Goal: Transaction & Acquisition: Obtain resource

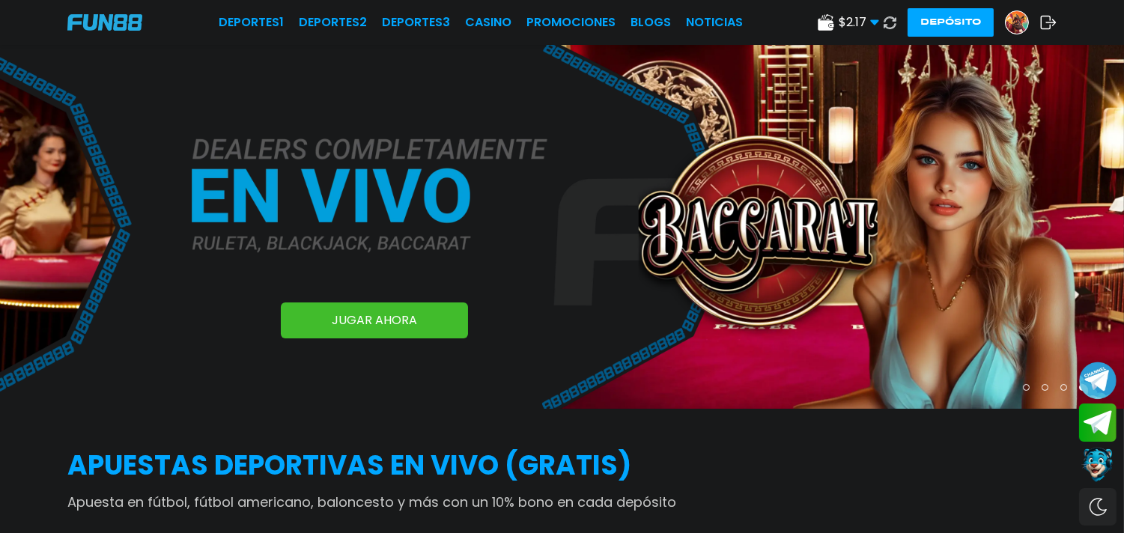
click at [950, 27] on button "Depósito" at bounding box center [951, 22] width 86 height 28
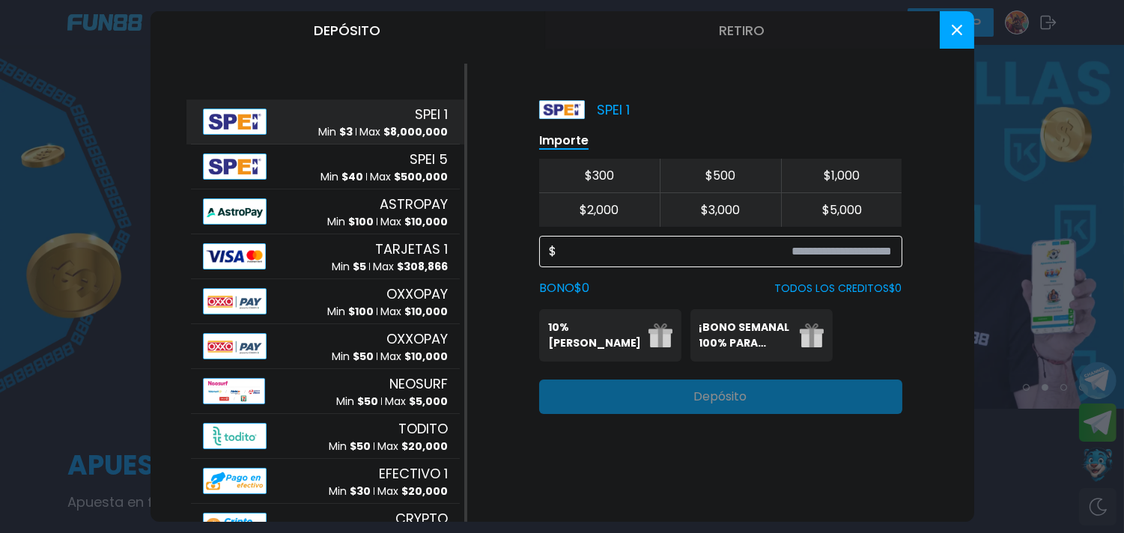
click at [691, 256] on input at bounding box center [724, 252] width 336 height 18
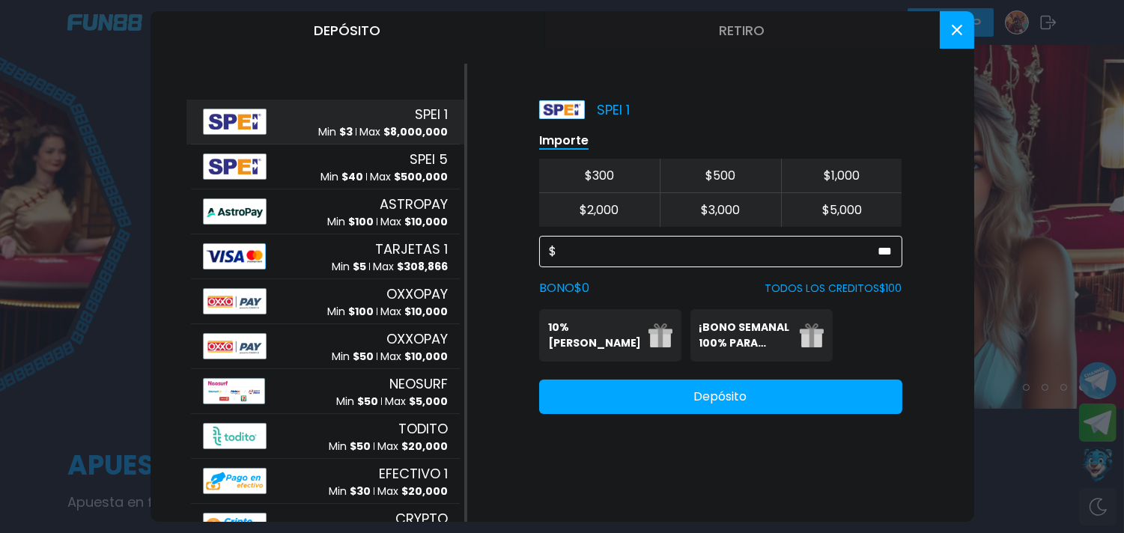
type input "***"
click at [583, 340] on p "10% [PERSON_NAME]" at bounding box center [593, 335] width 91 height 31
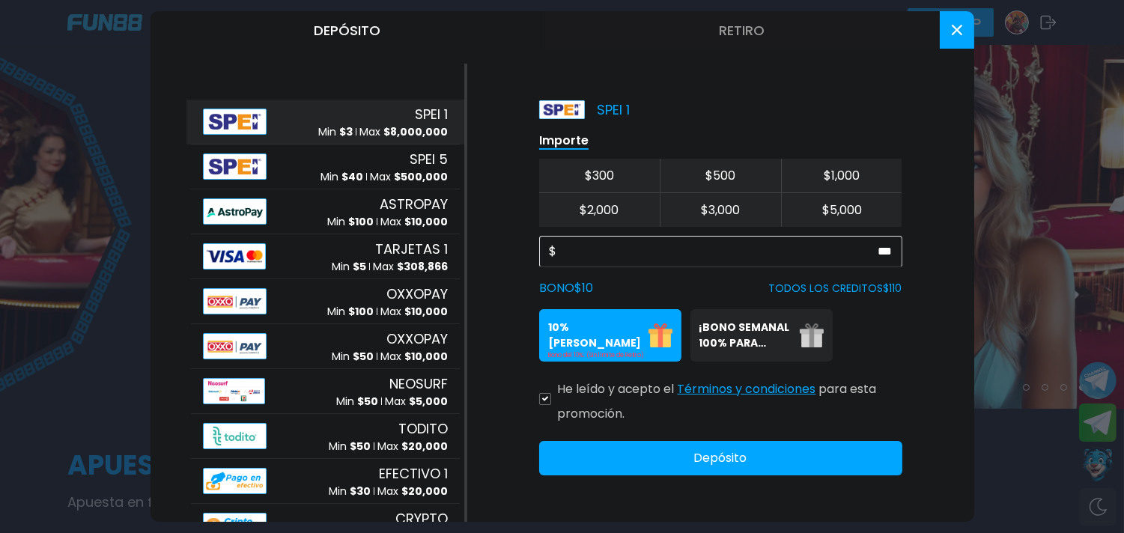
drag, startPoint x: 544, startPoint y: 404, endPoint x: 560, endPoint y: 430, distance: 30.3
click at [545, 407] on div "He leído y acepto el Términos y condiciones para esta promoción." at bounding box center [720, 398] width 363 height 49
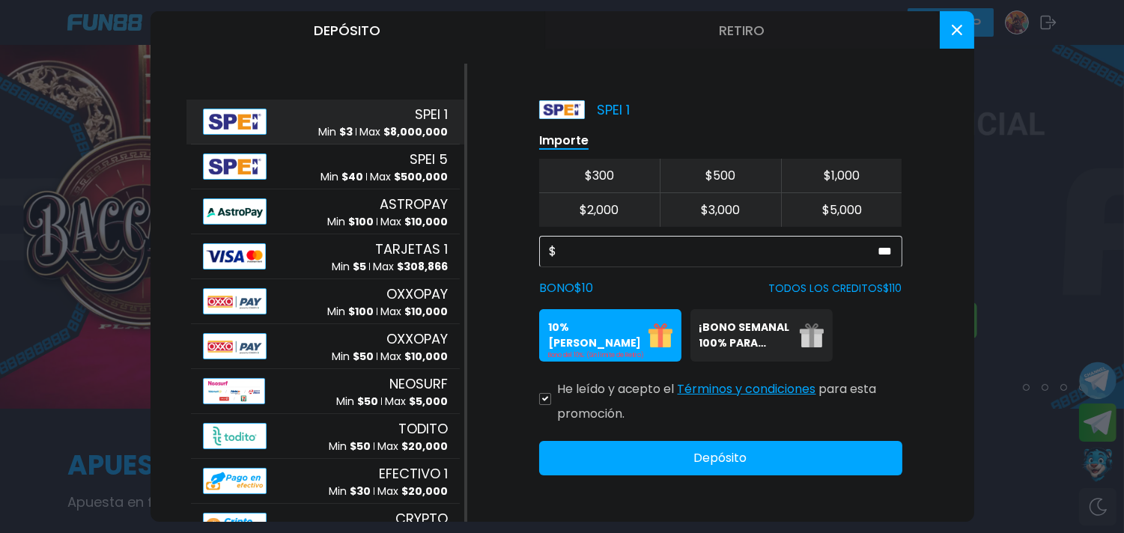
click at [547, 398] on icon at bounding box center [544, 399] width 7 height 6
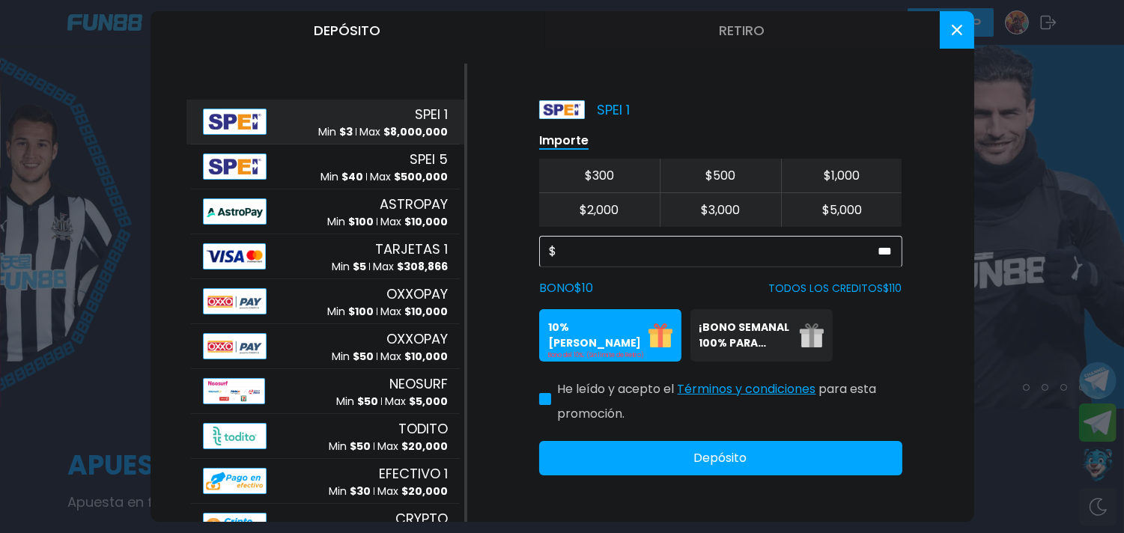
click at [678, 446] on button "Depósito" at bounding box center [720, 458] width 363 height 34
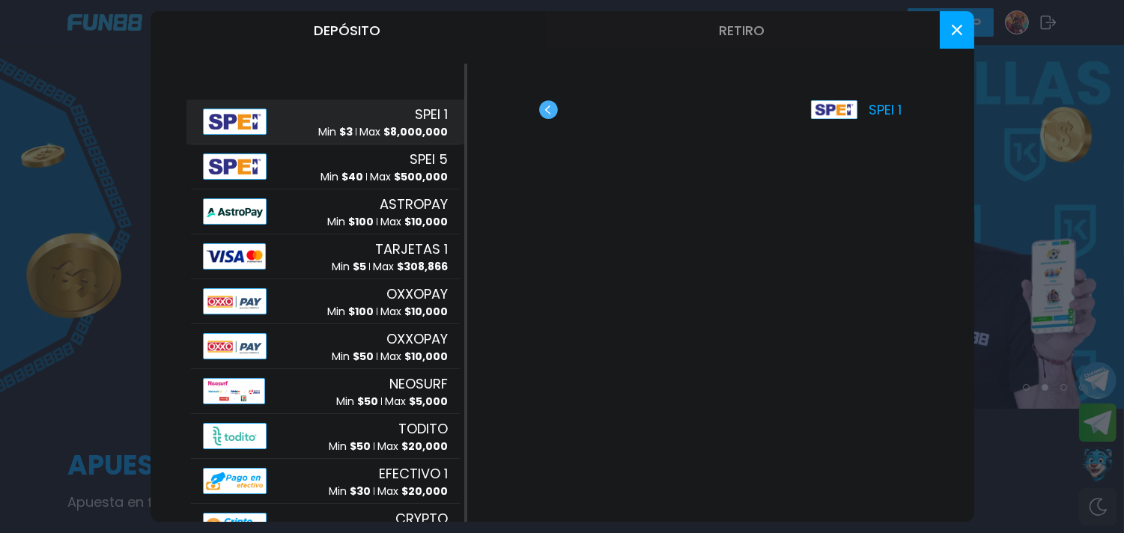
click at [946, 27] on button at bounding box center [957, 29] width 34 height 37
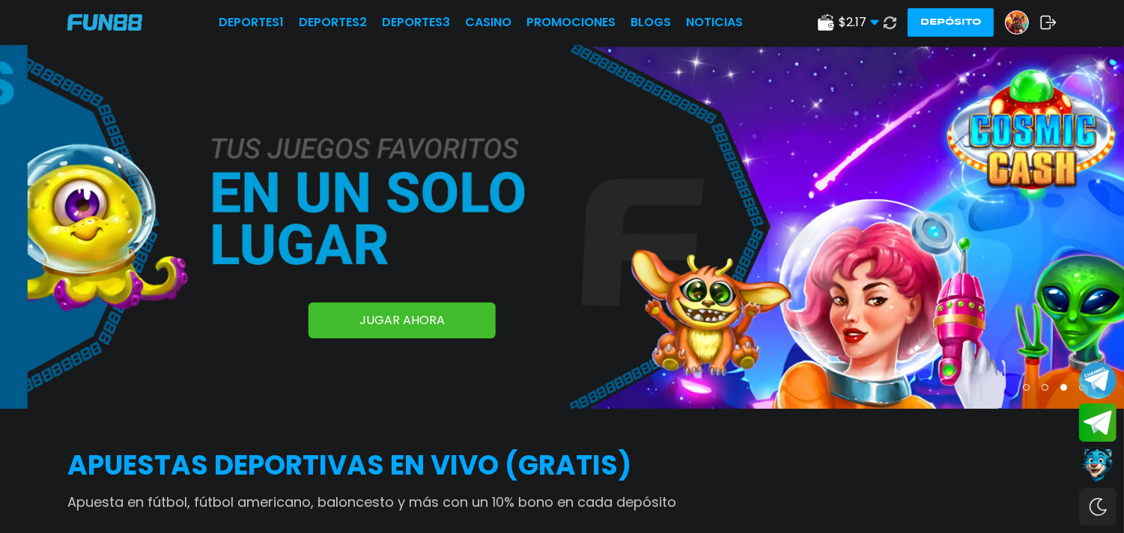
click at [880, 26] on button at bounding box center [889, 22] width 23 height 23
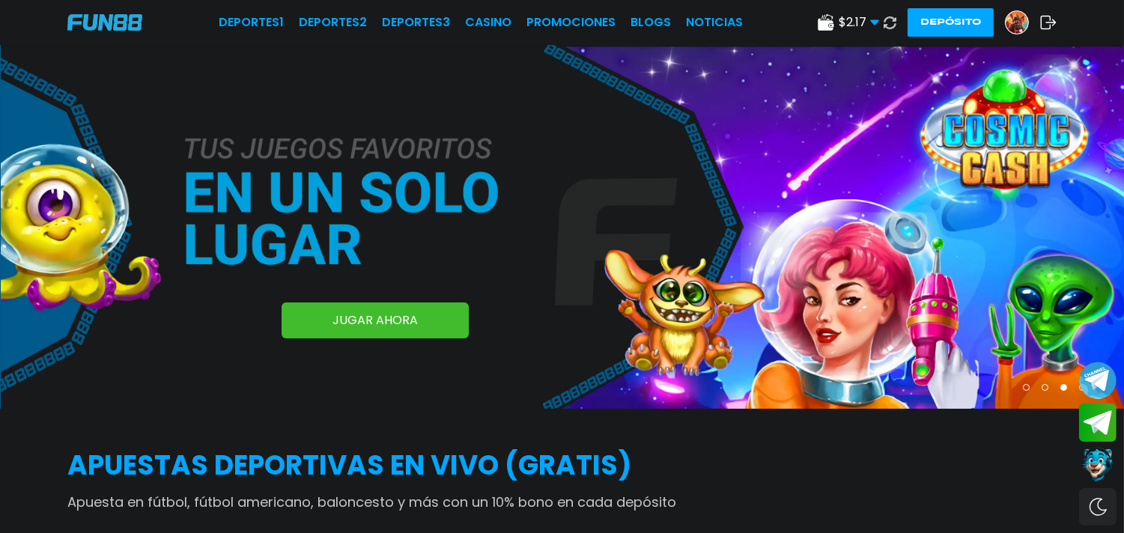
click at [880, 30] on button at bounding box center [890, 23] width 22 height 22
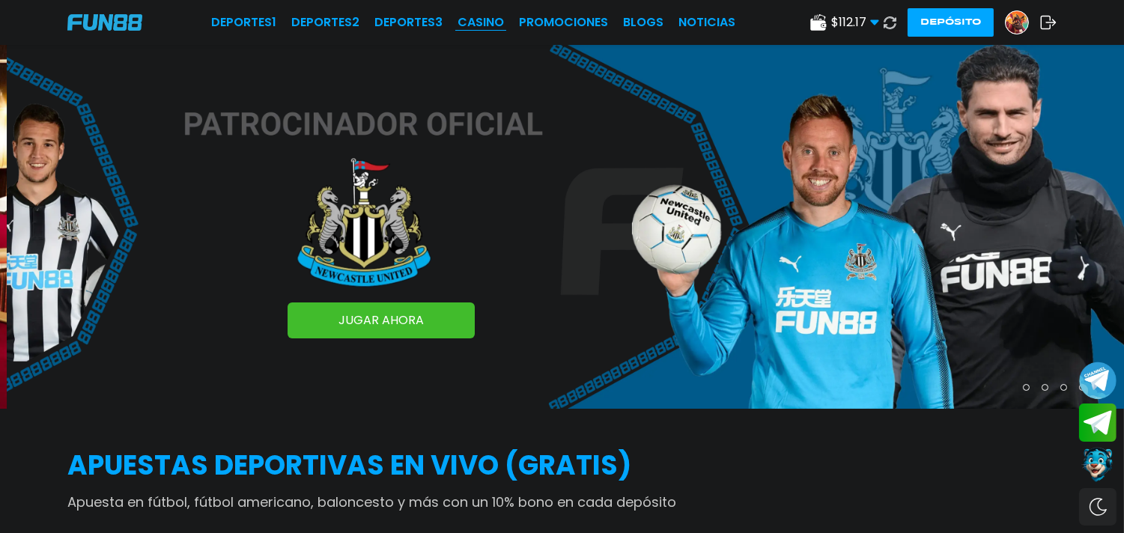
click at [483, 24] on link "CASINO" at bounding box center [481, 22] width 46 height 18
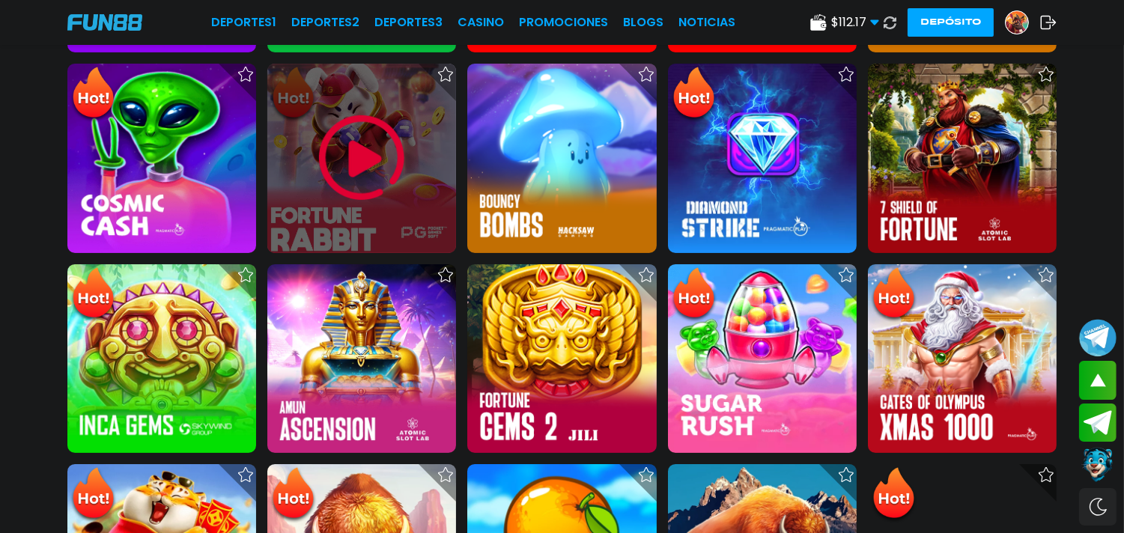
scroll to position [490, 0]
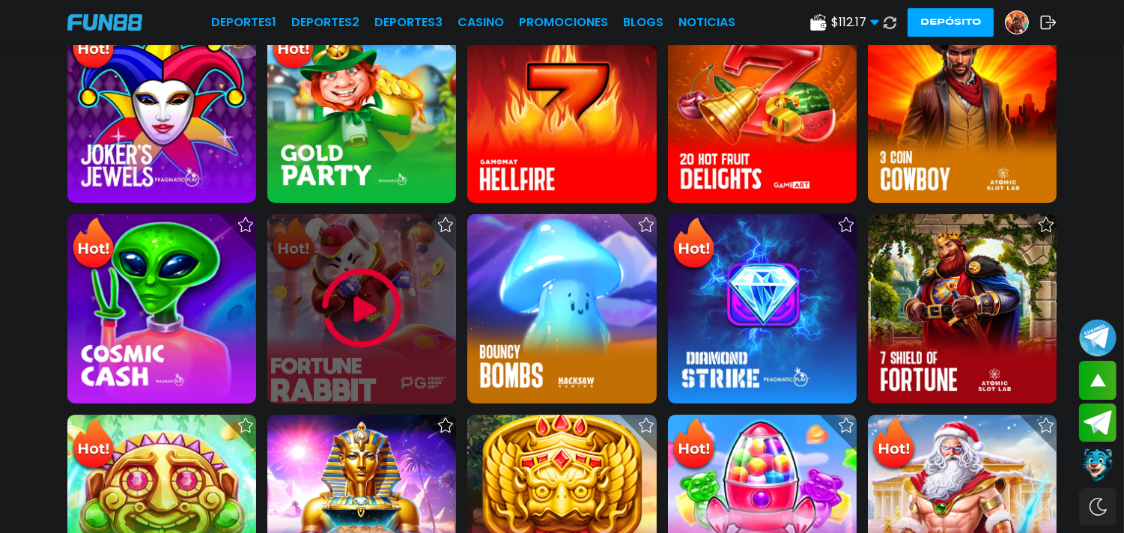
click at [359, 312] on img at bounding box center [362, 309] width 90 height 90
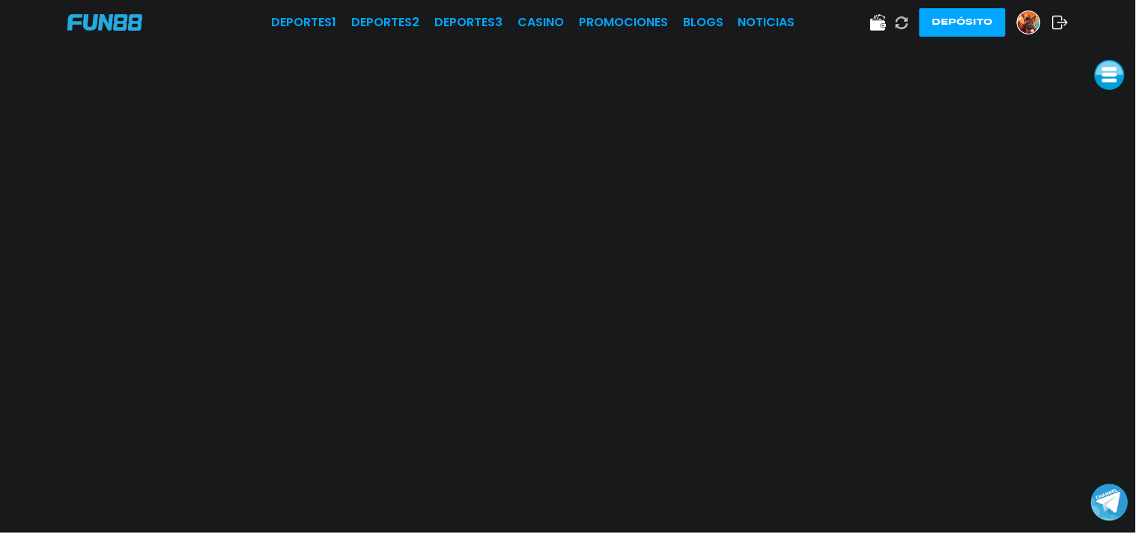
click at [536, 23] on link "CASINO" at bounding box center [540, 22] width 46 height 18
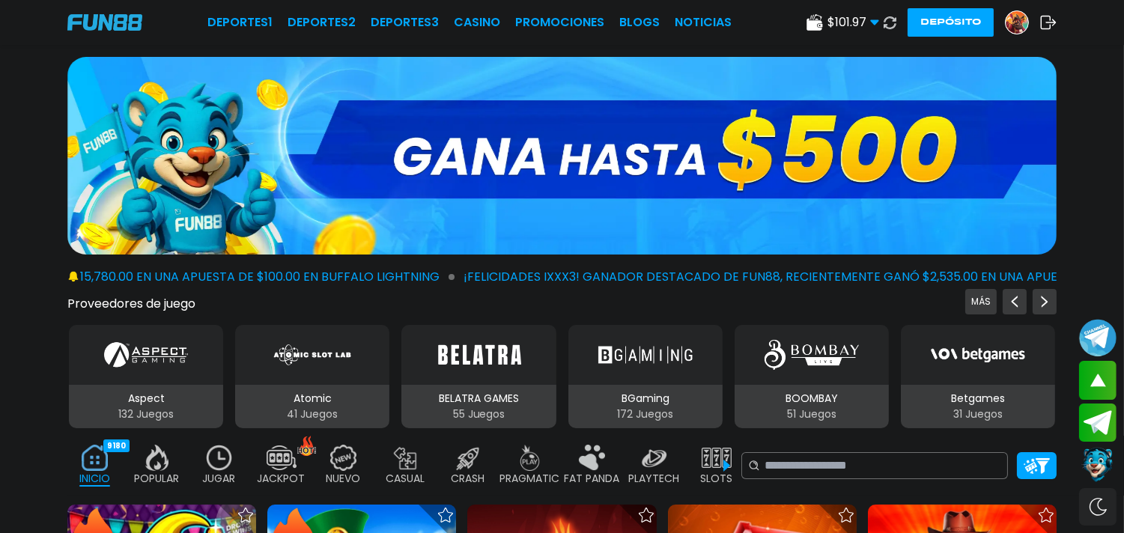
click at [213, 479] on p "JUGAR" at bounding box center [219, 479] width 33 height 16
click at [219, 465] on img at bounding box center [219, 458] width 30 height 26
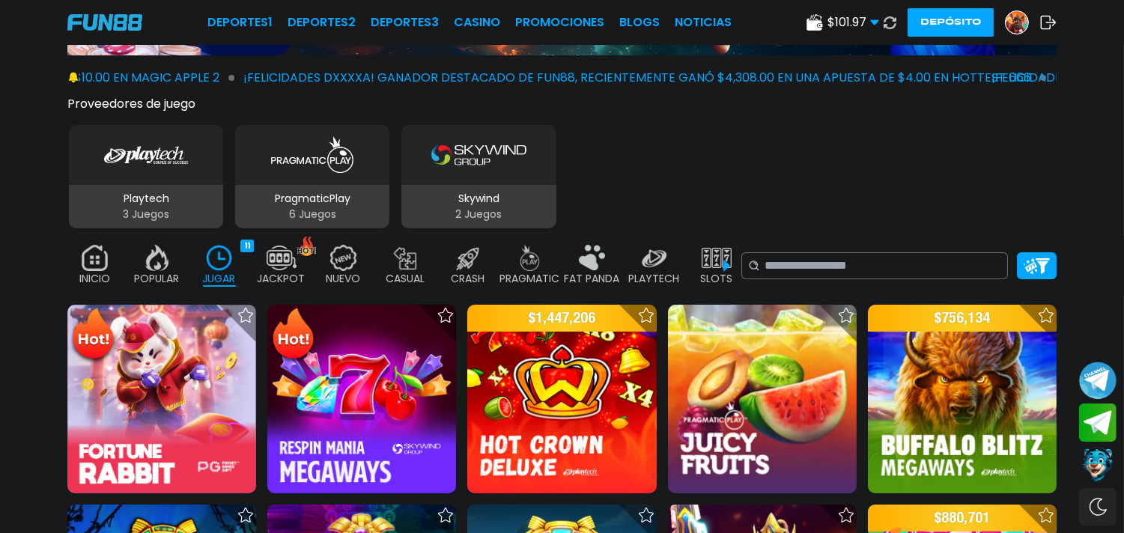
scroll to position [282, 0]
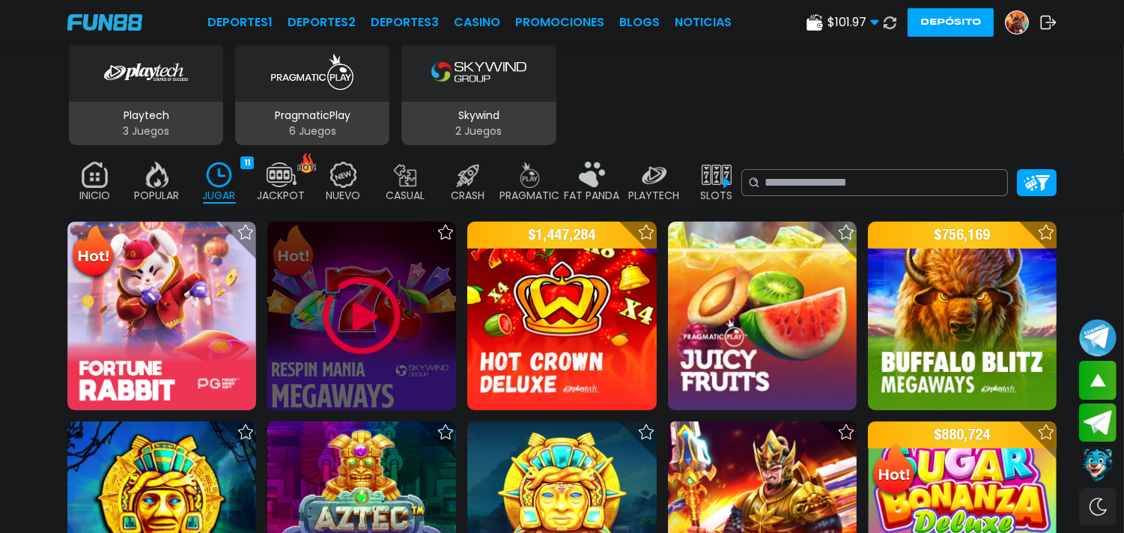
click at [356, 311] on img at bounding box center [362, 316] width 90 height 90
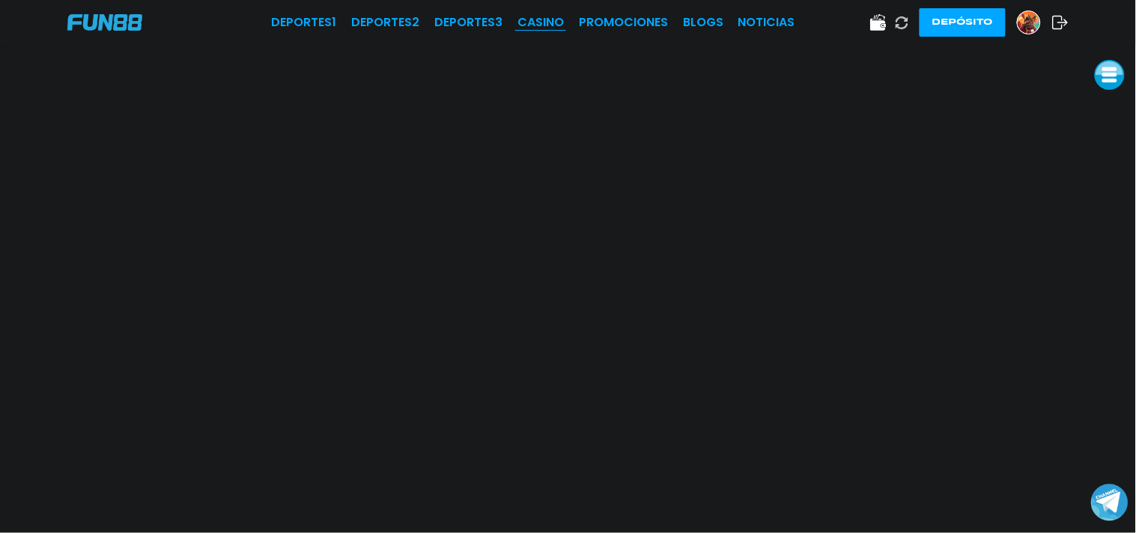
click at [537, 17] on link "CASINO" at bounding box center [540, 22] width 46 height 18
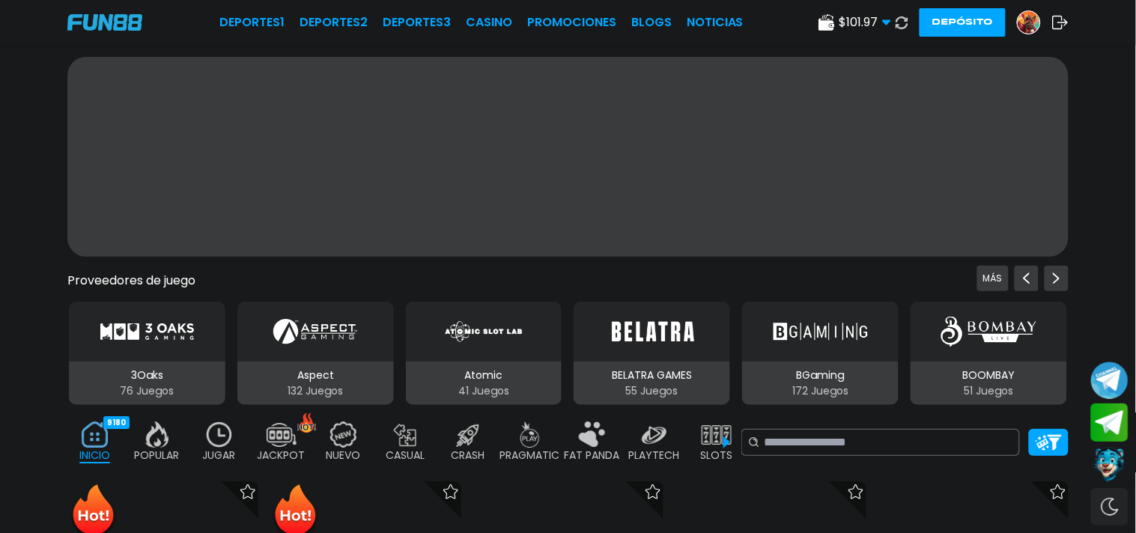
click at [537, 19] on link "Promociones" at bounding box center [571, 22] width 89 height 18
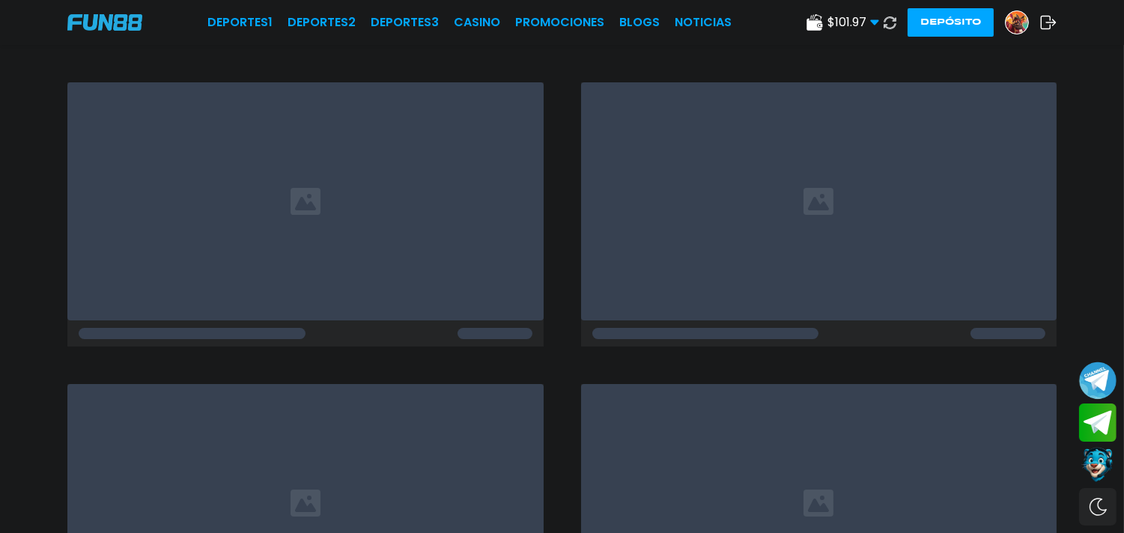
click at [1021, 26] on img at bounding box center [1017, 22] width 22 height 22
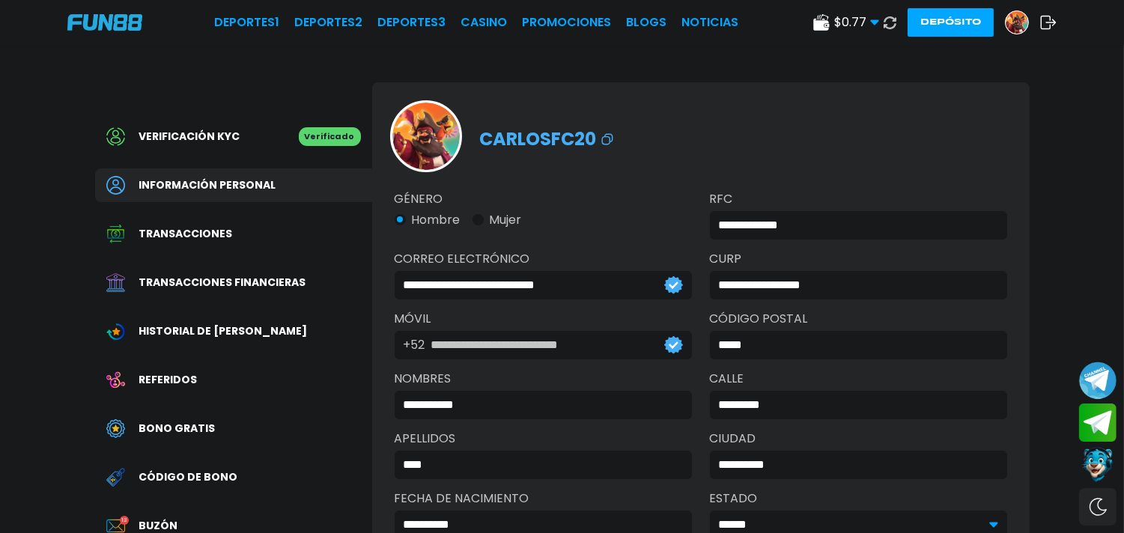
click at [212, 424] on div "Bono Gratis" at bounding box center [233, 429] width 277 height 34
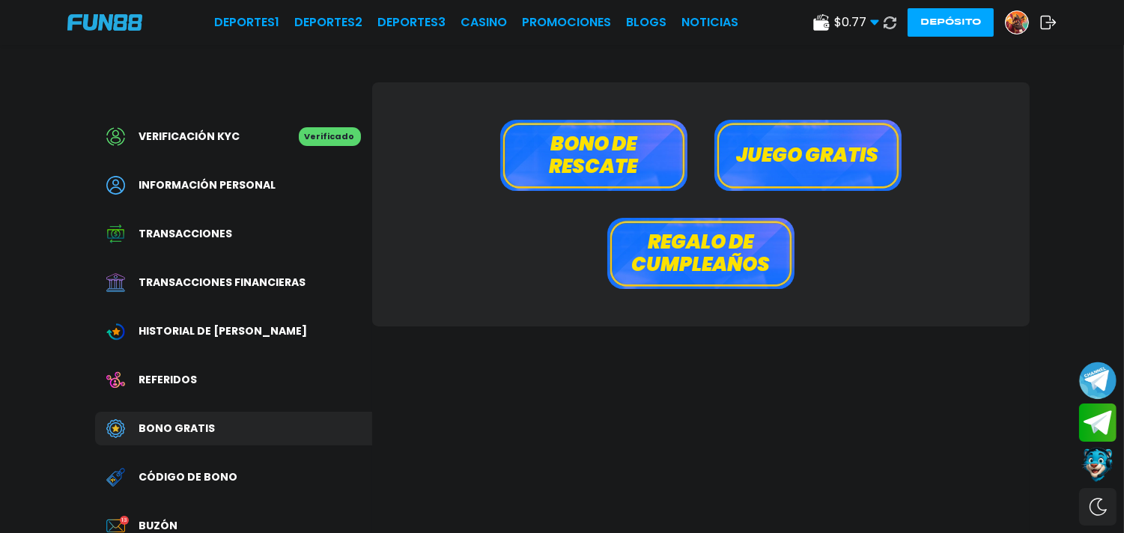
click at [615, 162] on button "Bono de rescate" at bounding box center [593, 155] width 187 height 71
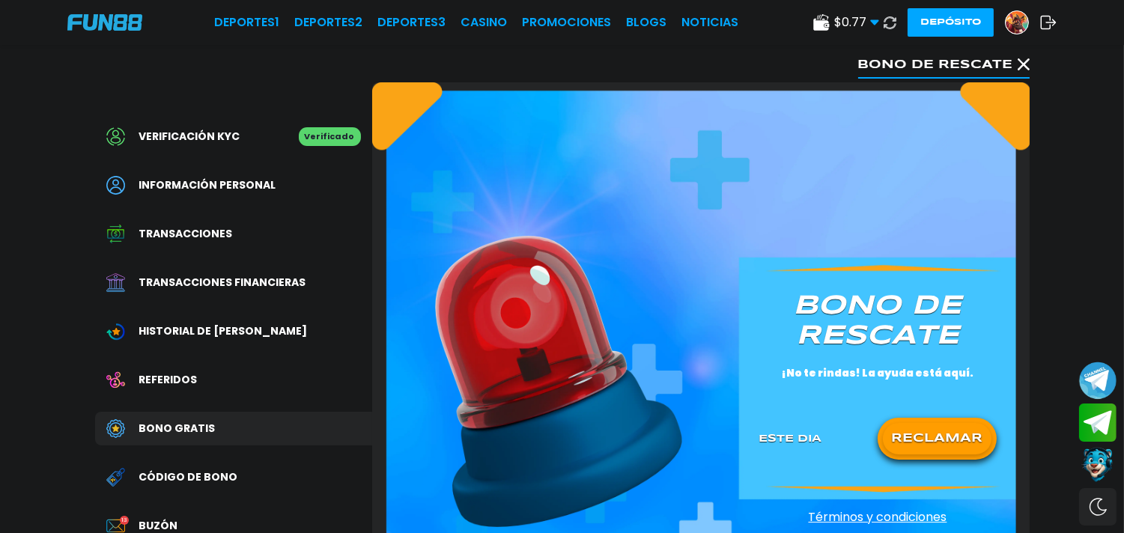
click at [926, 437] on button "RECLAMAR" at bounding box center [937, 438] width 109 height 31
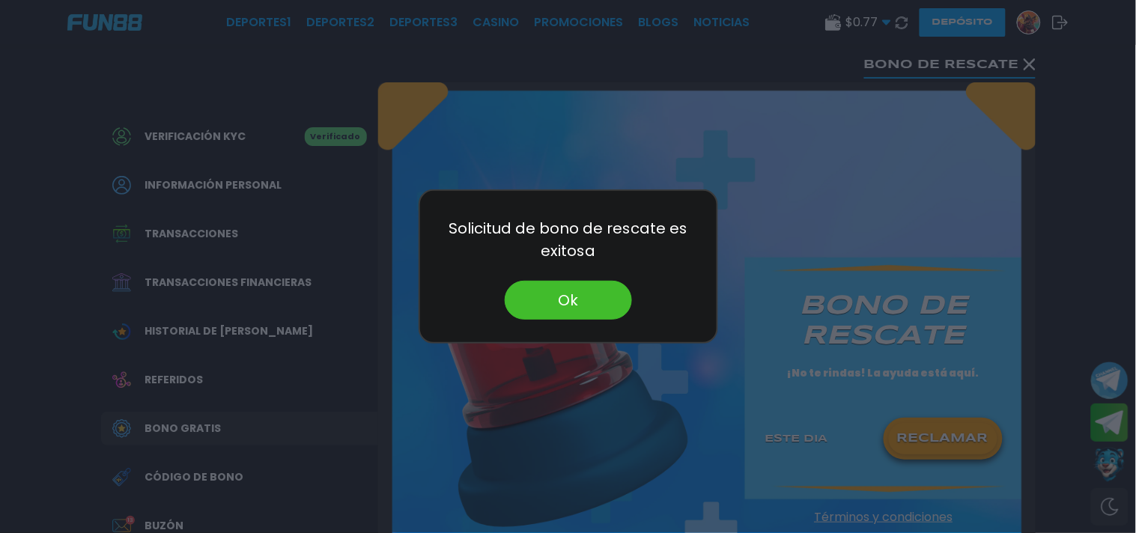
click at [604, 300] on button "Ok" at bounding box center [568, 300] width 127 height 39
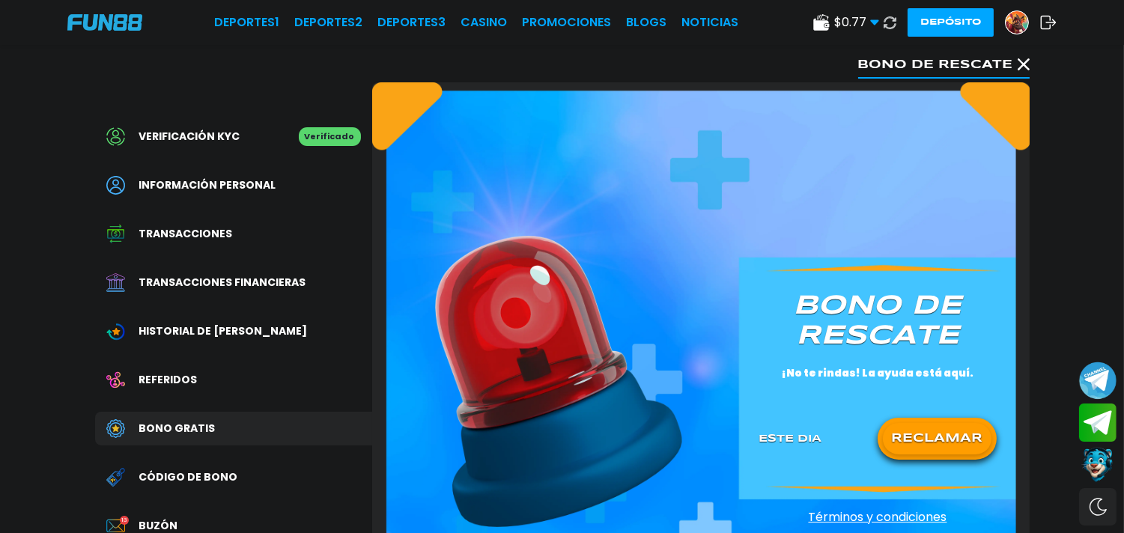
click at [886, 23] on icon at bounding box center [890, 22] width 13 height 13
click at [499, 25] on link "CASINO" at bounding box center [484, 22] width 46 height 18
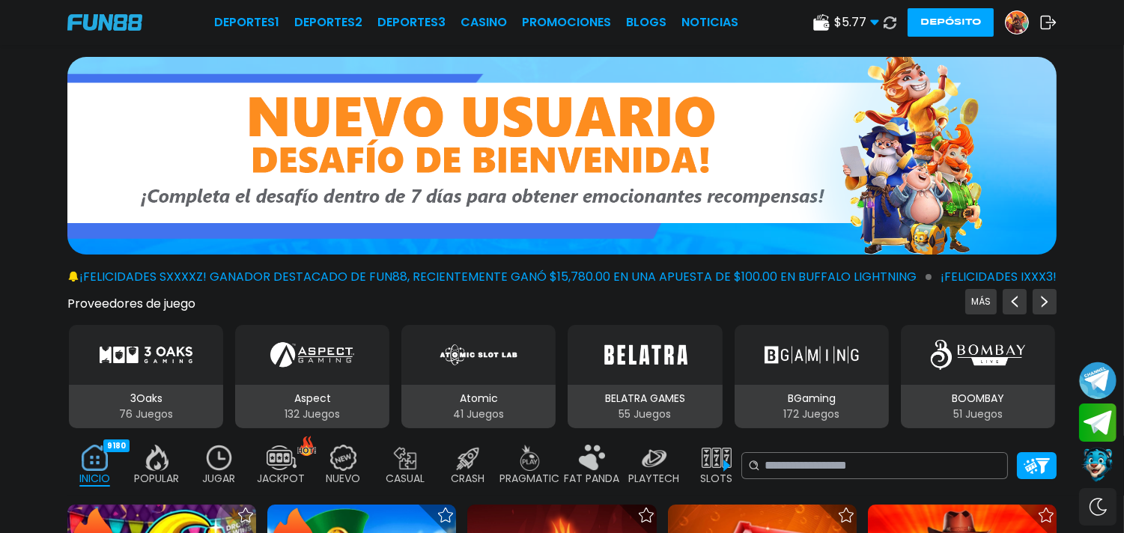
click at [217, 460] on img at bounding box center [219, 458] width 30 height 26
